Goal: Check status: Check status

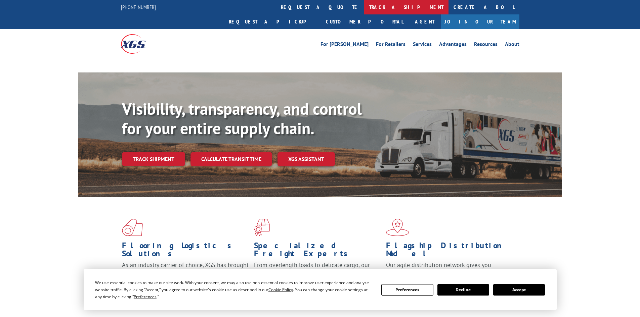
click at [364, 7] on link "track a shipment" at bounding box center [406, 7] width 84 height 14
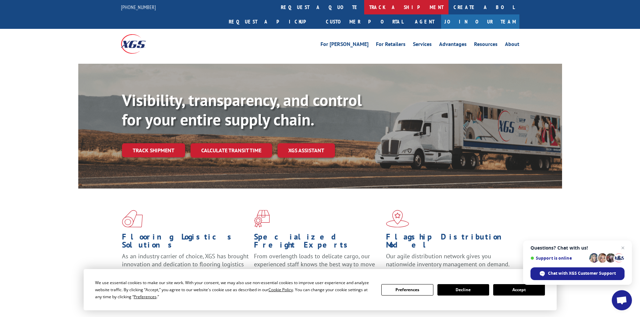
click at [364, 7] on link "track a shipment" at bounding box center [406, 7] width 84 height 14
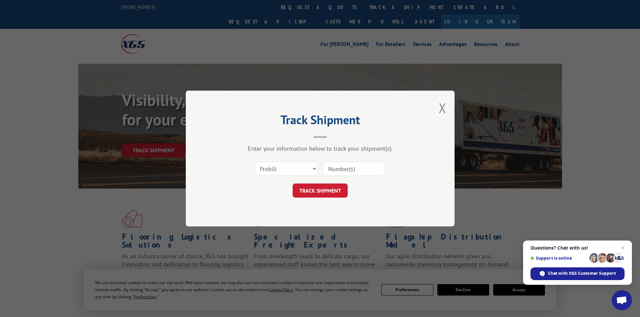
click at [288, 160] on div "Select category... Probill BOL PO" at bounding box center [320, 169] width 202 height 22
click at [288, 169] on select "Select category... Probill BOL PO" at bounding box center [287, 169] width 62 height 14
select select "bol"
click at [256, 162] on select "Select category... Probill BOL PO" at bounding box center [287, 169] width 62 height 14
paste input "5479099"
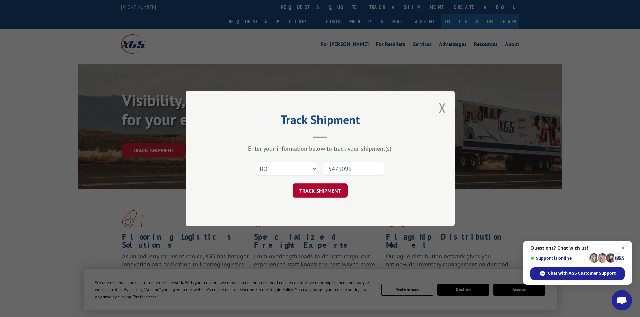
type input "5479099"
click at [314, 187] on button "TRACK SHIPMENT" at bounding box center [320, 191] width 55 height 14
